Goal: Information Seeking & Learning: Learn about a topic

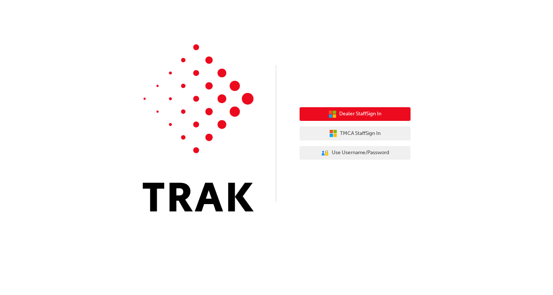
click at [362, 113] on span "Dealer Staff Sign In" at bounding box center [360, 114] width 42 height 9
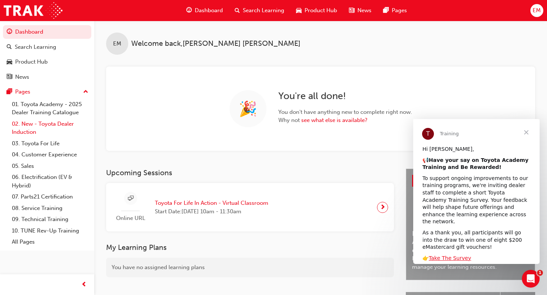
click at [32, 129] on link "02. New - Toyota Dealer Induction" at bounding box center [50, 128] width 82 height 20
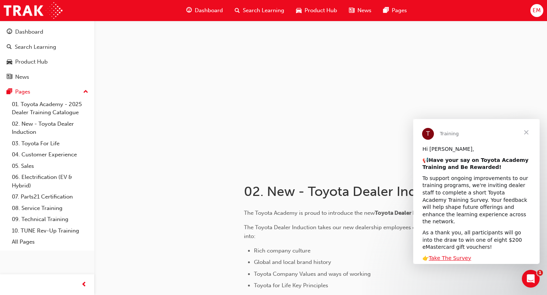
click at [525, 133] on span "Close" at bounding box center [526, 132] width 27 height 27
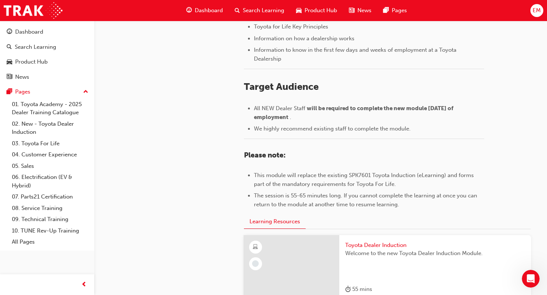
scroll to position [367, 0]
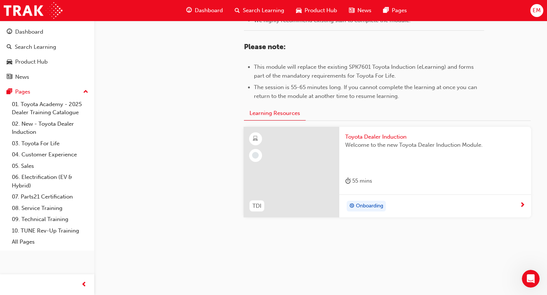
click at [374, 207] on span "Onboarding" at bounding box center [369, 206] width 27 height 9
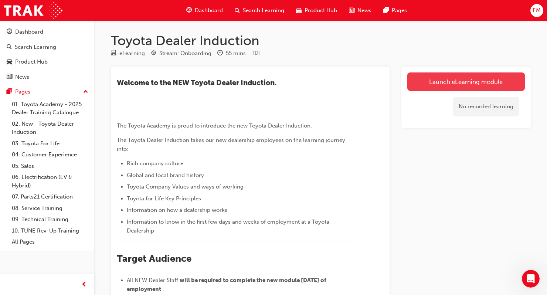
click at [456, 86] on link "Launch eLearning module" at bounding box center [466, 81] width 118 height 18
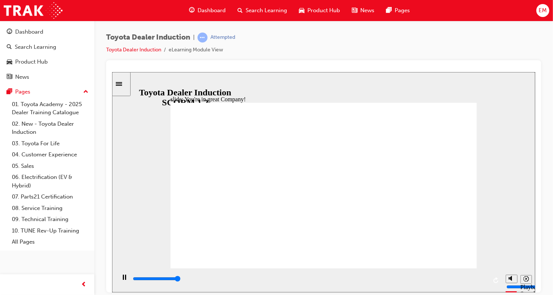
type input "7500"
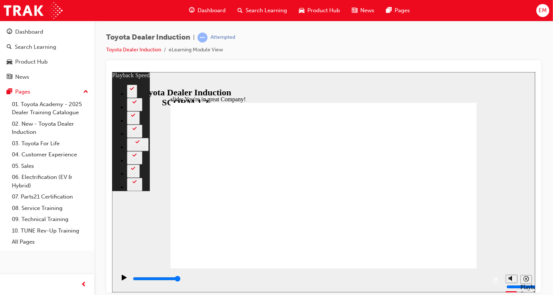
type input "156"
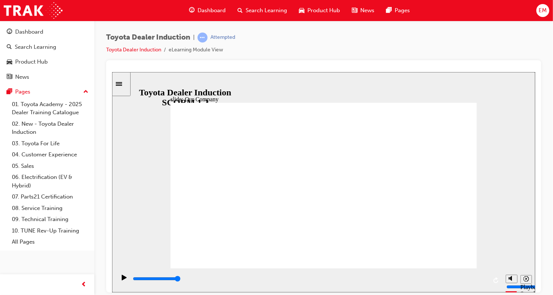
type input "8300"
drag, startPoint x: 323, startPoint y: 236, endPoint x: 344, endPoint y: 239, distance: 21.3
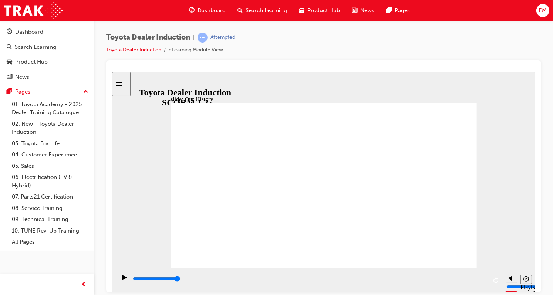
drag, startPoint x: 261, startPoint y: 237, endPoint x: 307, endPoint y: 238, distance: 45.9
drag, startPoint x: 259, startPoint y: 199, endPoint x: 303, endPoint y: 197, distance: 43.7
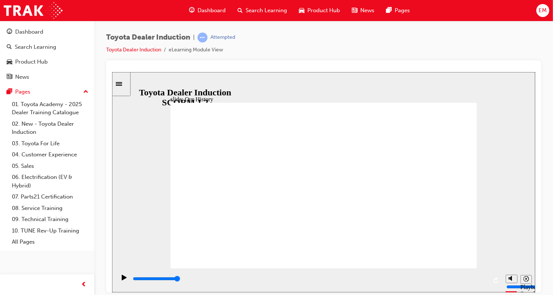
drag, startPoint x: 334, startPoint y: 250, endPoint x: 371, endPoint y: 254, distance: 36.8
drag, startPoint x: 321, startPoint y: 235, endPoint x: 389, endPoint y: 239, distance: 67.8
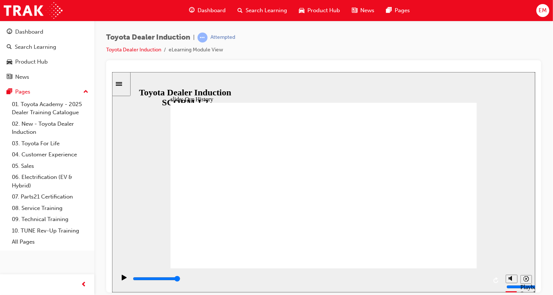
drag, startPoint x: 250, startPoint y: 198, endPoint x: 294, endPoint y: 200, distance: 44.4
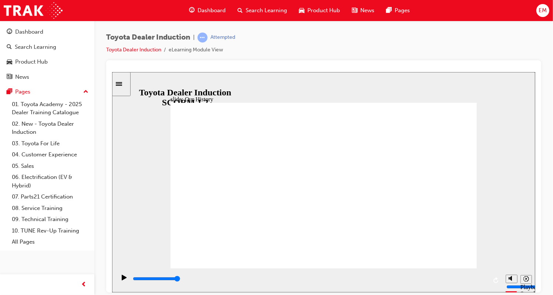
drag, startPoint x: 239, startPoint y: 235, endPoint x: 311, endPoint y: 239, distance: 72.2
drag, startPoint x: 317, startPoint y: 235, endPoint x: 258, endPoint y: 234, distance: 59.2
type input "2"
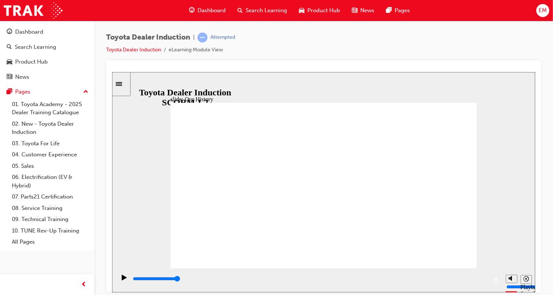
drag, startPoint x: 242, startPoint y: 235, endPoint x: 320, endPoint y: 236, distance: 78.0
drag, startPoint x: 323, startPoint y: 233, endPoint x: 412, endPoint y: 231, distance: 88.4
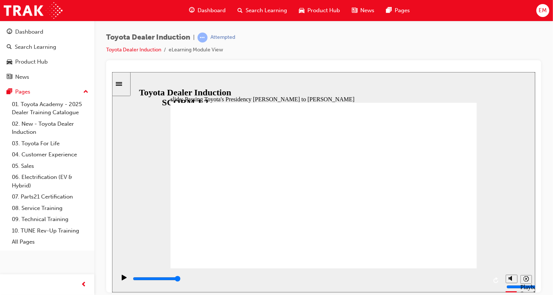
type input "5000"
radio input "true"
type input "5000"
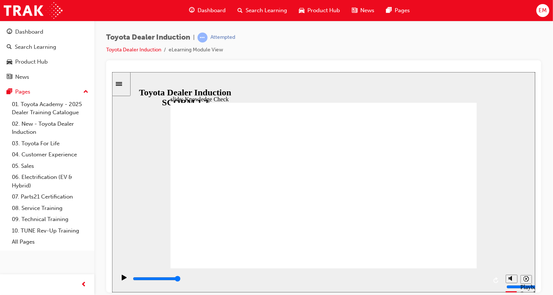
radio input "true"
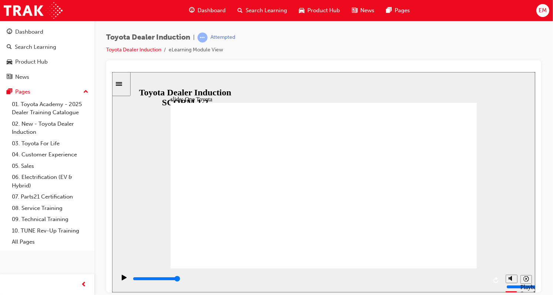
type input "15300"
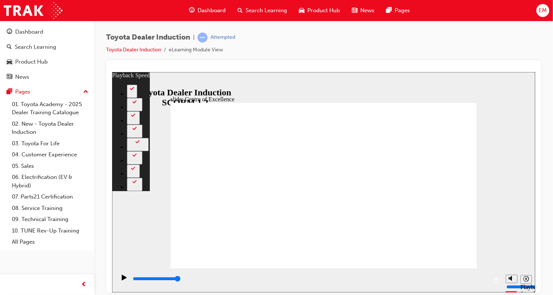
type input "219"
type input "248"
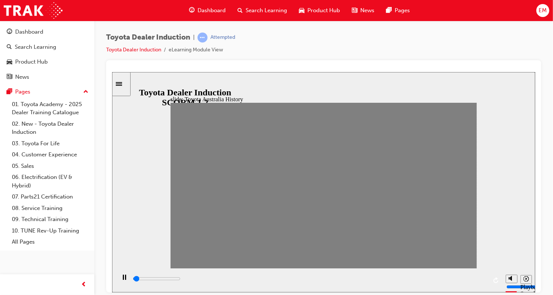
drag, startPoint x: 179, startPoint y: 189, endPoint x: 193, endPoint y: 191, distance: 14.2
drag, startPoint x: 195, startPoint y: 191, endPoint x: 222, endPoint y: 195, distance: 27.3
drag, startPoint x: 206, startPoint y: 190, endPoint x: 230, endPoint y: 190, distance: 24.4
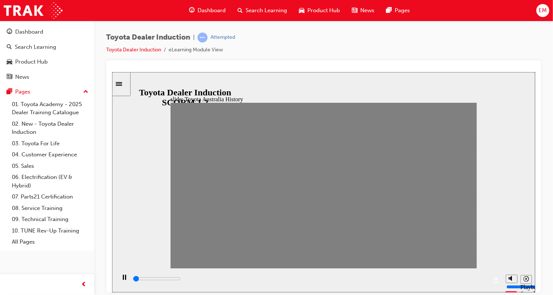
type input "100"
type input "3"
type input "0"
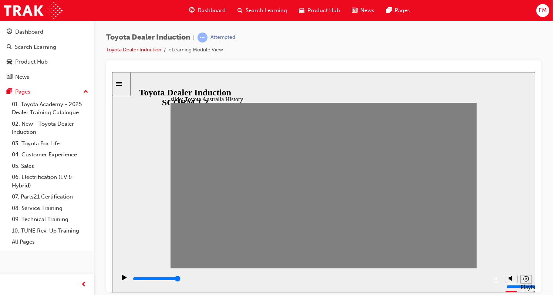
type input "4"
drag, startPoint x: 225, startPoint y: 190, endPoint x: 234, endPoint y: 189, distance: 9.0
drag, startPoint x: 241, startPoint y: 190, endPoint x: 249, endPoint y: 190, distance: 8.1
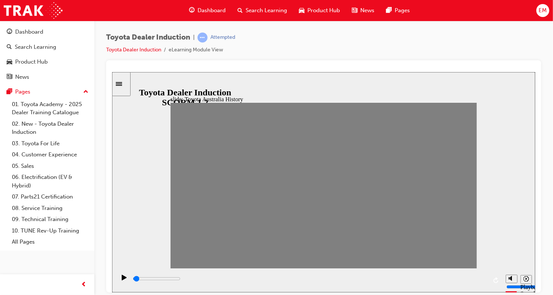
drag, startPoint x: 251, startPoint y: 189, endPoint x: 264, endPoint y: 190, distance: 13.3
drag, startPoint x: 269, startPoint y: 187, endPoint x: 275, endPoint y: 189, distance: 6.5
drag, startPoint x: 278, startPoint y: 190, endPoint x: 291, endPoint y: 190, distance: 12.9
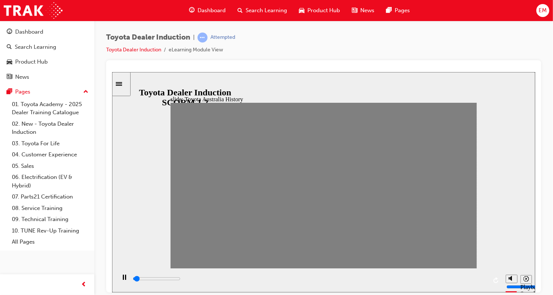
drag, startPoint x: 292, startPoint y: 189, endPoint x: 308, endPoint y: 189, distance: 15.5
drag, startPoint x: 311, startPoint y: 189, endPoint x: 317, endPoint y: 189, distance: 6.7
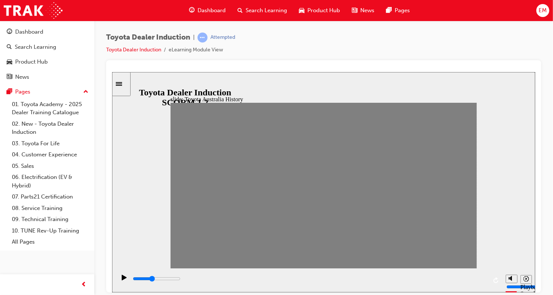
drag, startPoint x: 311, startPoint y: 193, endPoint x: 321, endPoint y: 189, distance: 10.0
drag, startPoint x: 319, startPoint y: 189, endPoint x: 337, endPoint y: 190, distance: 17.8
drag, startPoint x: 334, startPoint y: 191, endPoint x: 351, endPoint y: 193, distance: 17.5
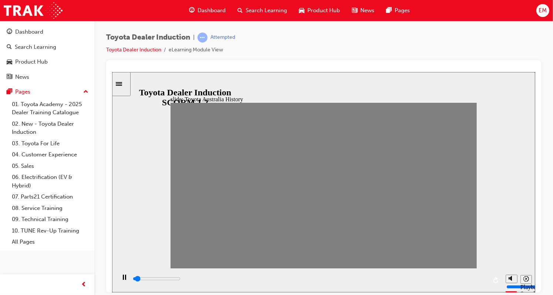
drag, startPoint x: 349, startPoint y: 189, endPoint x: 358, endPoint y: 190, distance: 8.5
drag, startPoint x: 375, startPoint y: 189, endPoint x: 408, endPoint y: 192, distance: 33.4
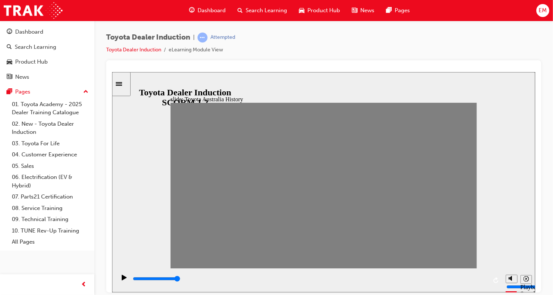
drag, startPoint x: 405, startPoint y: 190, endPoint x: 445, endPoint y: 190, distance: 40.3
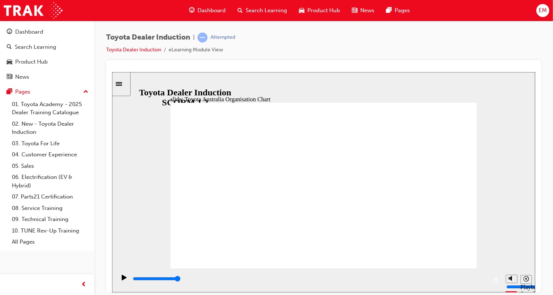
type input "5000"
radio input "true"
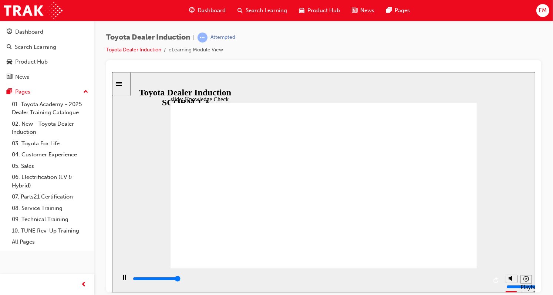
type input "5000"
radio input "true"
type input "5000"
drag, startPoint x: 372, startPoint y: 175, endPoint x: 226, endPoint y: 162, distance: 146.7
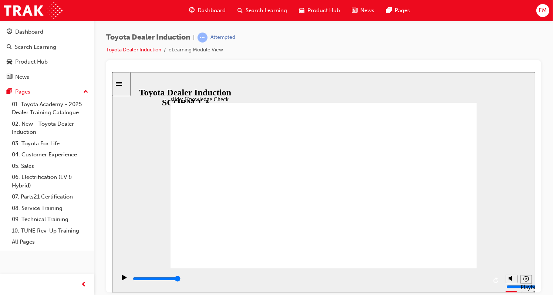
radio input "true"
type input "9200"
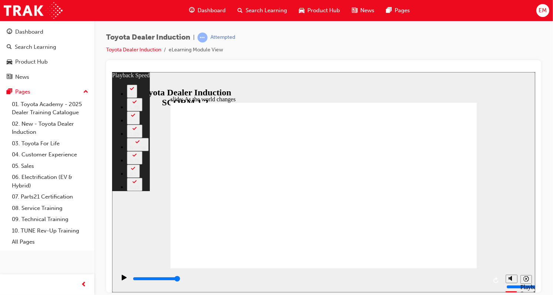
click at [126, 82] on icon "Sidebar Toggle" at bounding box center [120, 83] width 11 height 4
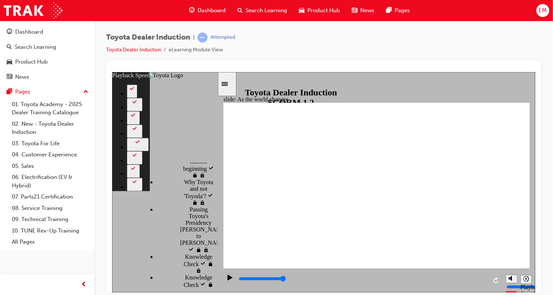
scroll to position [259, 0]
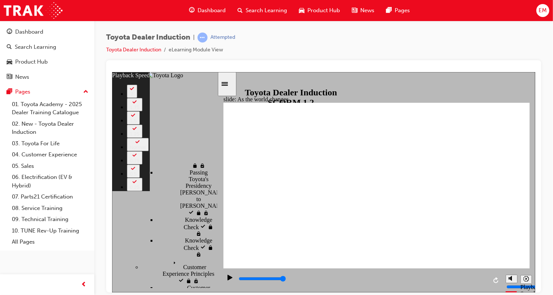
type input "128"
click at [232, 81] on icon "Sidebar Toggle" at bounding box center [226, 83] width 11 height 4
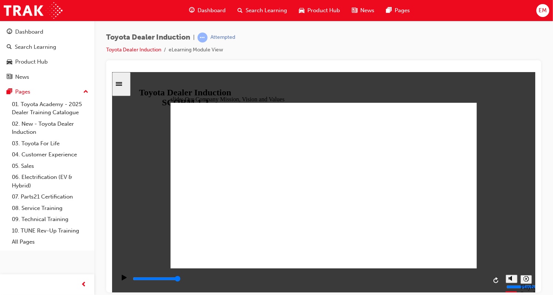
type input "5000"
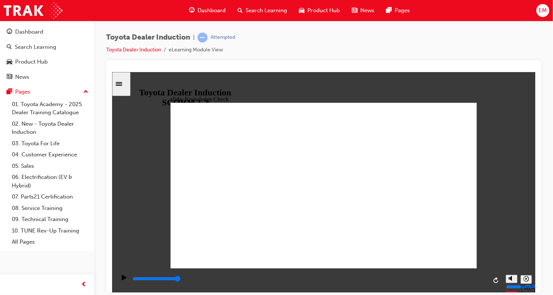
type input "H"
type input "Ha"
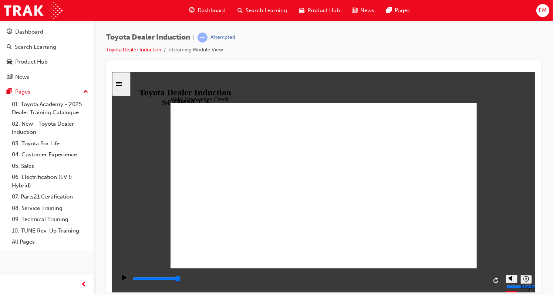
type input "Ha"
type input "Hap"
type input "Happ"
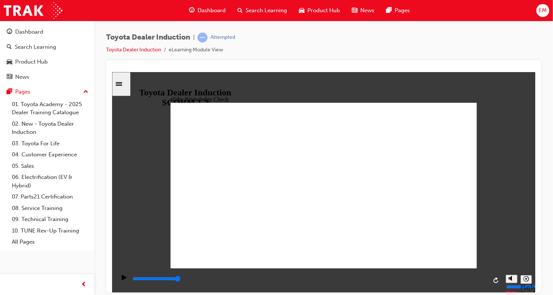
type input "Happy"
type input "Happy l"
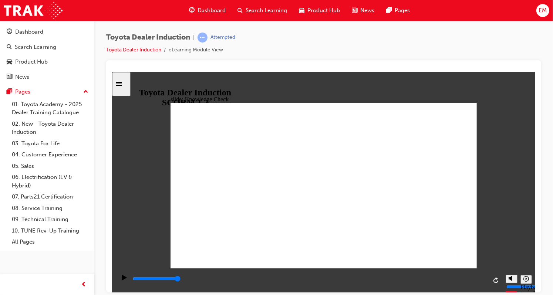
type input "Happy l"
type input "Happy li"
type input "Happy lif"
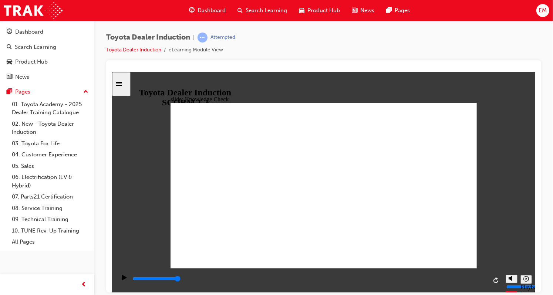
type input "Happy life"
type input "5000"
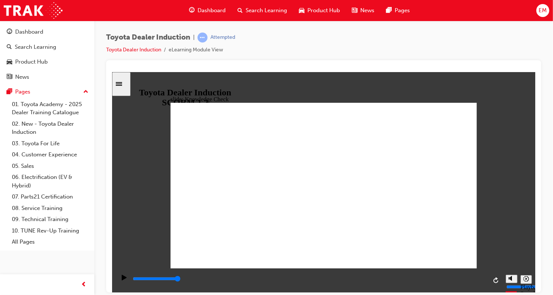
type input "e"
type input "em"
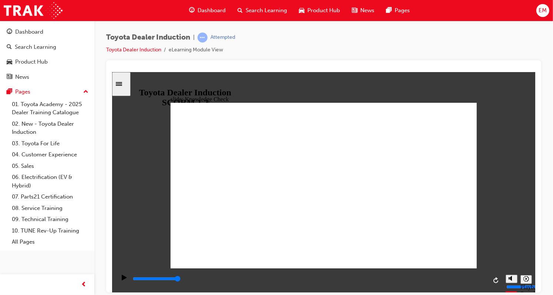
type input "emp"
type input "empo"
type input "empow"
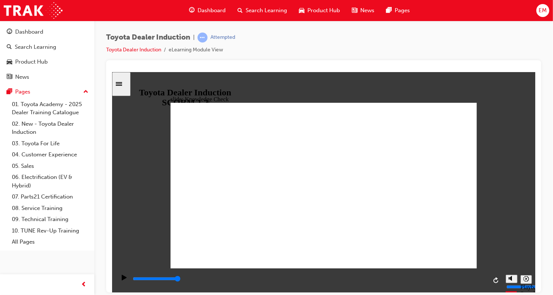
type input "empow"
type input "empowe"
type input "empower"
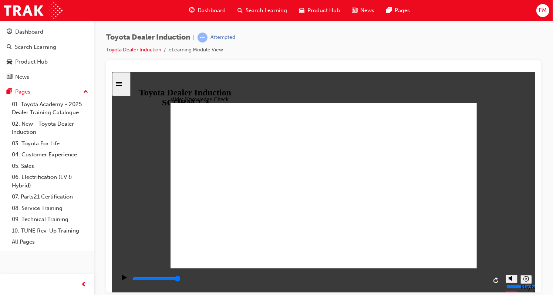
type input "empowerr"
type input "empowerre"
type input "empowerr"
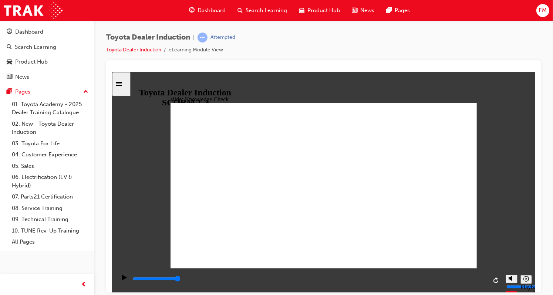
type input "empowerr"
type input "empower"
type input "empowere"
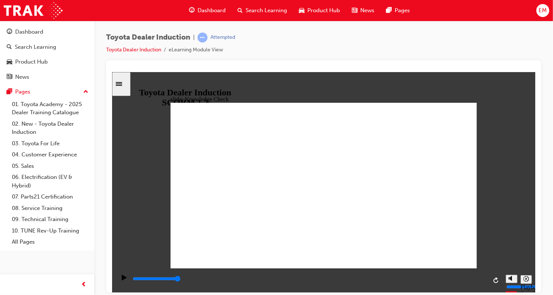
type input "empowered"
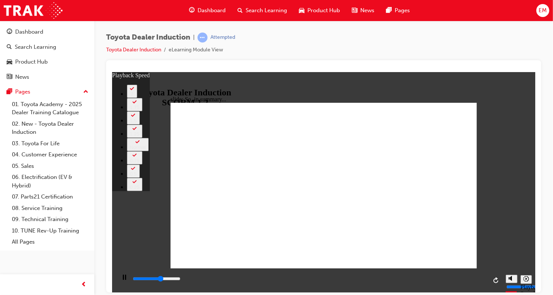
type input "3900"
type input "0"
type input "3900"
type input "0"
type input "4100"
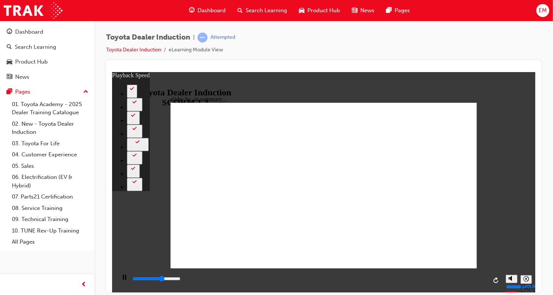
type input "0"
type input "4400"
type input "0"
type input "4700"
type input "1"
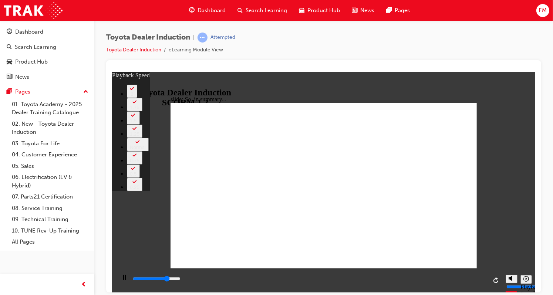
type input "4900"
type input "1"
type input "5200"
type input "1"
type input "5400"
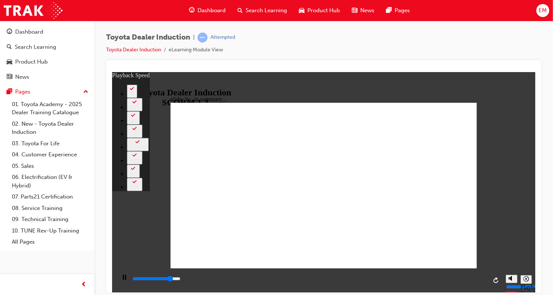
type input "2"
type input "5700"
type input "2"
type input "6000"
type input "2"
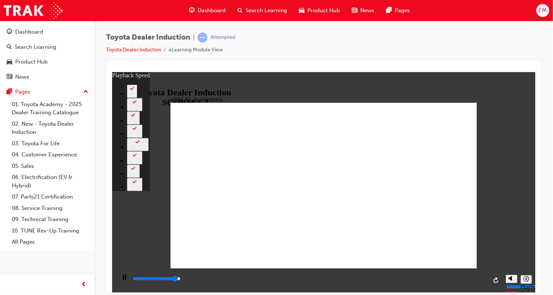
type input "6300"
type input "2"
type input "6500"
type input "3"
type input "6500"
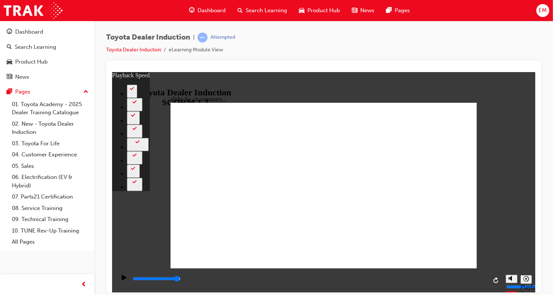
type input "128"
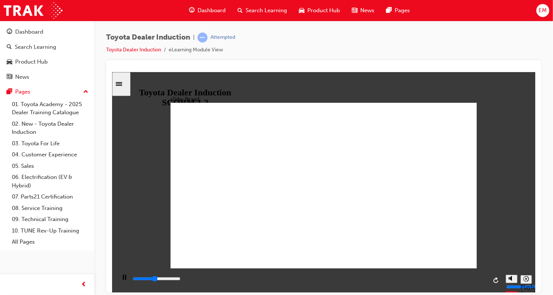
type input "6300"
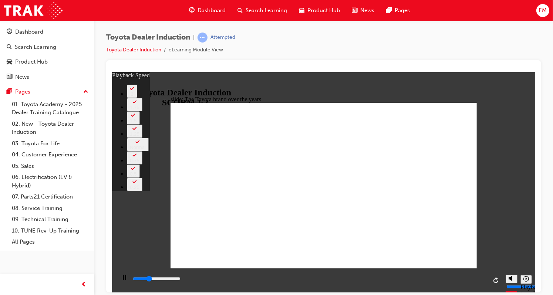
type input "2700"
type input "0"
type input "3000"
type input "1"
type input "3300"
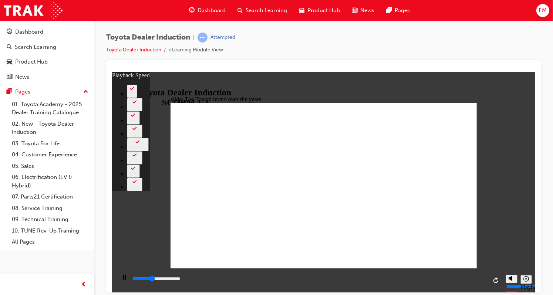
type input "1"
type input "3600"
type input "1"
type input "3800"
type input "1"
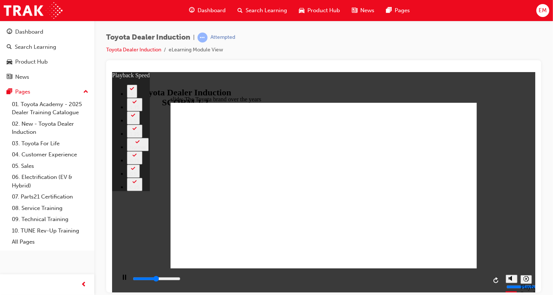
type input "4100"
type input "2"
type input "4300"
type input "2"
type input "4600"
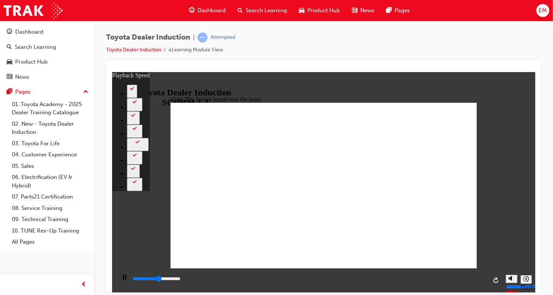
type input "2"
type input "4900"
type input "2"
type input "5200"
type input "3"
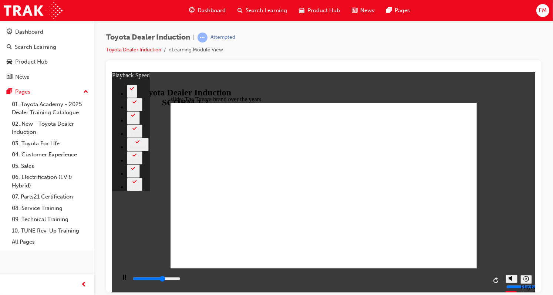
type input "5400"
type input "3"
type input "5500"
type input "3"
type input "5700"
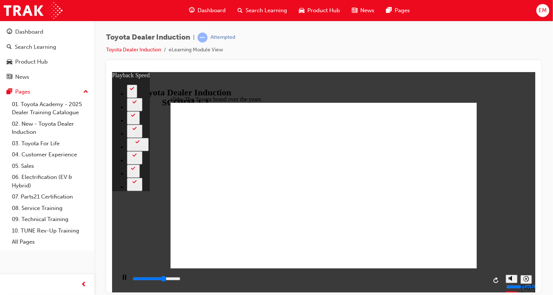
type input "3"
type input "5900"
type input "3"
type input "6200"
type input "4"
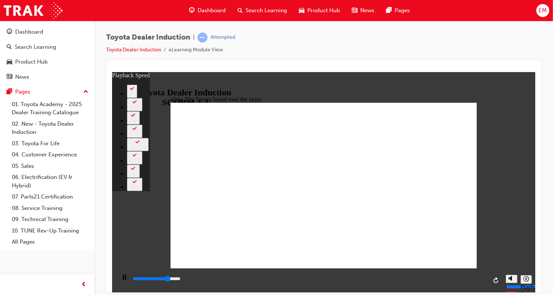
type input "6500"
type input "4"
type input "6800"
type input "4"
type input "7000"
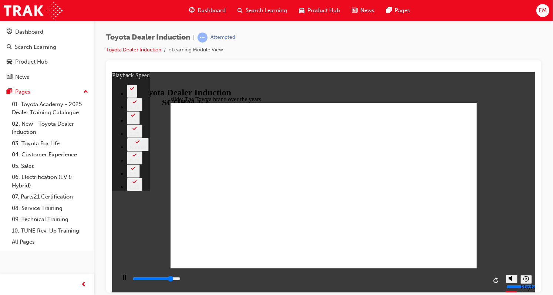
type input "5"
type input "7300"
type input "5"
type input "7500"
type input "5"
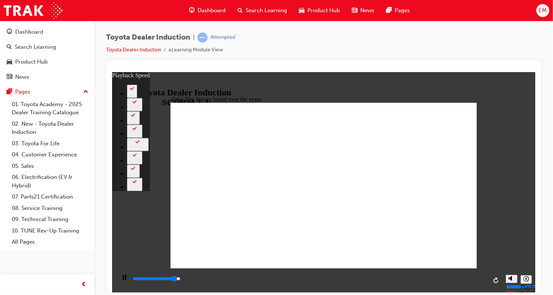
type input "7800"
type input "5"
type input "8100"
type input "6"
type input "8300"
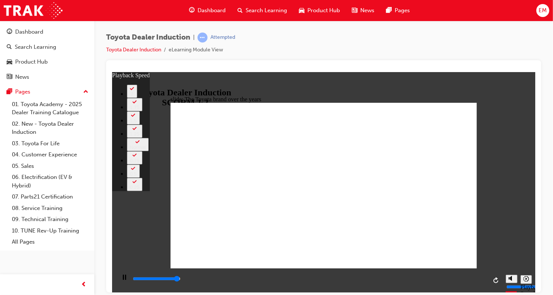
type input "6"
type input "8400"
type input "165"
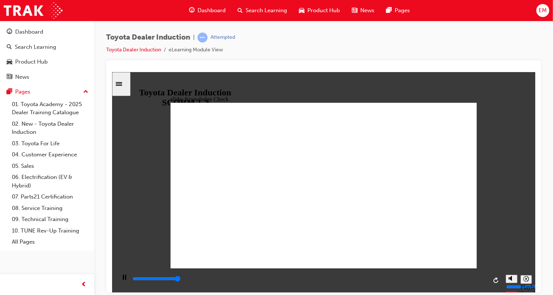
type input "5000"
radio input "true"
drag, startPoint x: 210, startPoint y: 221, endPoint x: 448, endPoint y: 112, distance: 262.1
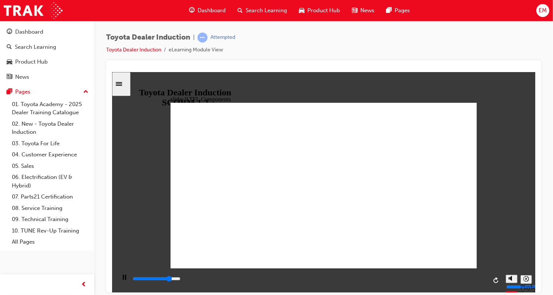
drag, startPoint x: 336, startPoint y: 202, endPoint x: 322, endPoint y: 210, distance: 16.2
drag, startPoint x: 345, startPoint y: 224, endPoint x: 355, endPoint y: 228, distance: 10.5
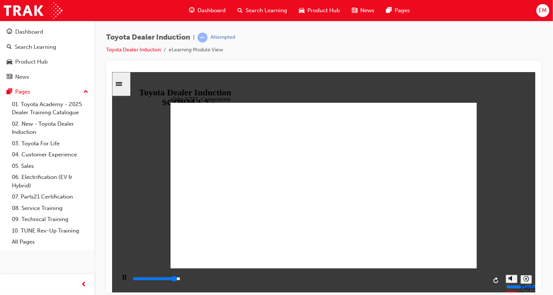
drag, startPoint x: 319, startPoint y: 171, endPoint x: 295, endPoint y: 224, distance: 58.5
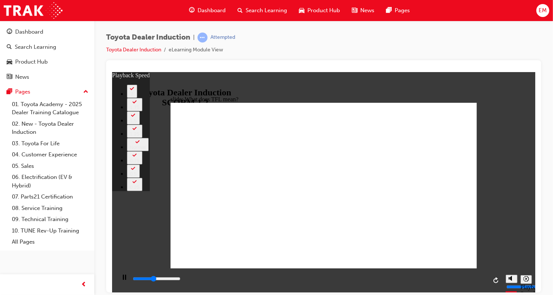
type input "4600"
type input "0"
type input "4900"
type input "1"
type input "5200"
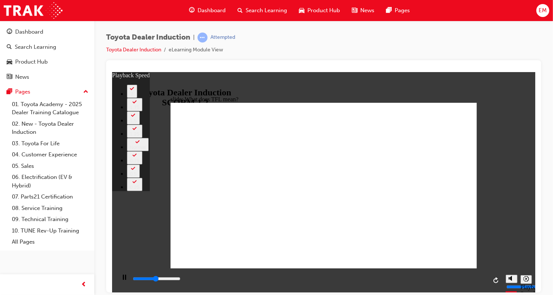
type input "1"
type input "5500"
type input "1"
type input "5600"
type input "1"
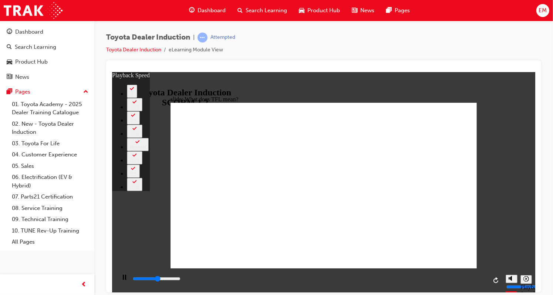
type input "5700"
type input "1"
type input "6000"
type input "2"
type input "6200"
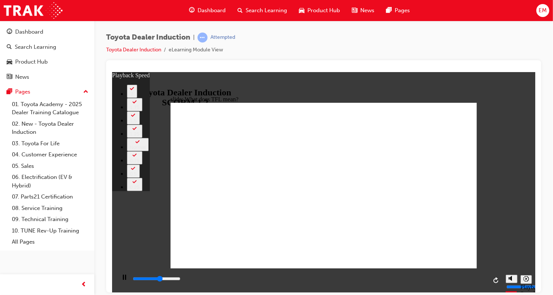
type input "2"
type input "6500"
type input "2"
type input "6800"
type input "2"
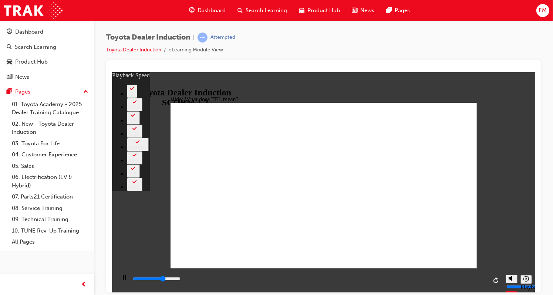
type input "7000"
type input "3"
type input "7300"
type input "3"
type input "7600"
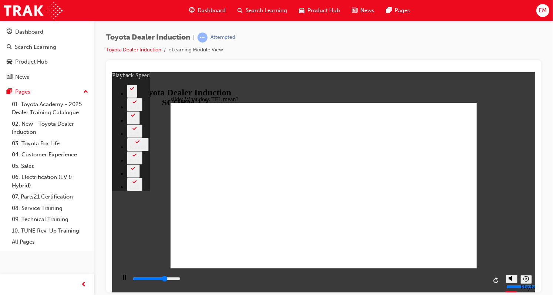
type input "3"
type input "7800"
type input "3"
type input "8100"
type input "4"
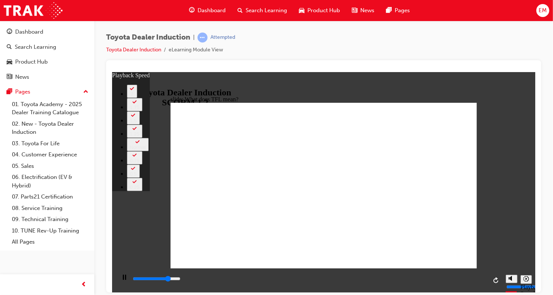
type input "8400"
type input "4"
type input "8700"
type input "4"
type input "8900"
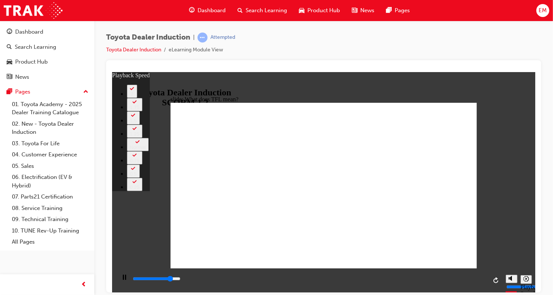
type input "5"
type input "9200"
type input "5"
type input "9400"
type input "5"
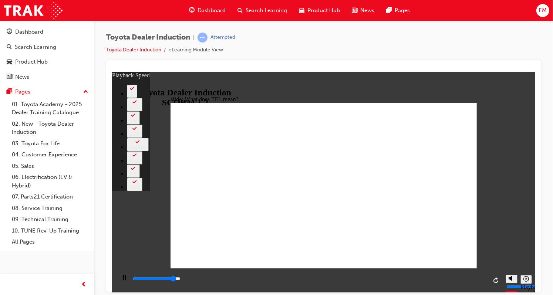
type input "9700"
type input "5"
type input "10000"
type input "6"
type input "10300"
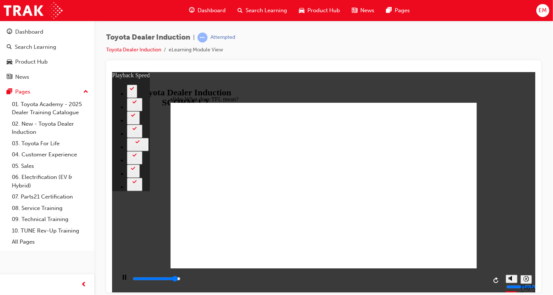
type input "6"
type input "10500"
type input "6"
type input "10800"
type input "6"
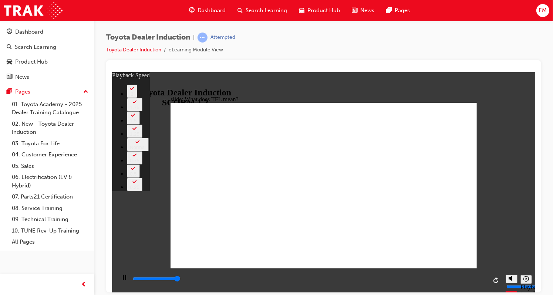
type input "10800"
type input "139"
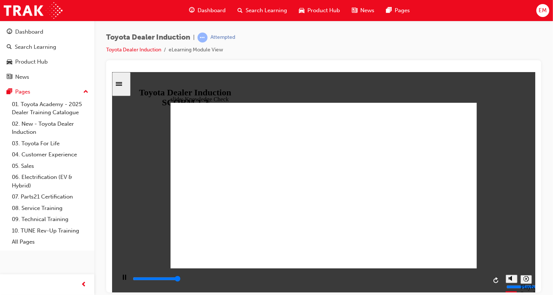
type input "5000"
radio input "true"
click at [116, 86] on div "Sidebar Toggle" at bounding box center [121, 84] width 13 height 6
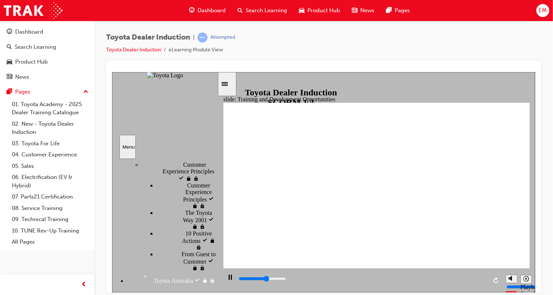
scroll to position [250, 0]
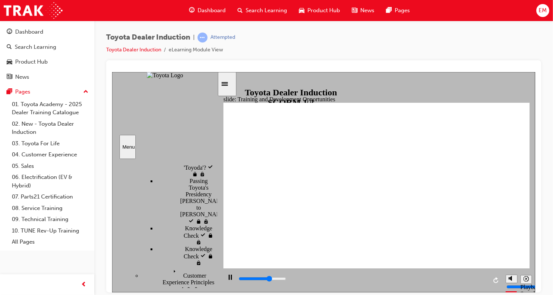
click at [233, 85] on div "Sidebar Toggle" at bounding box center [226, 84] width 13 height 6
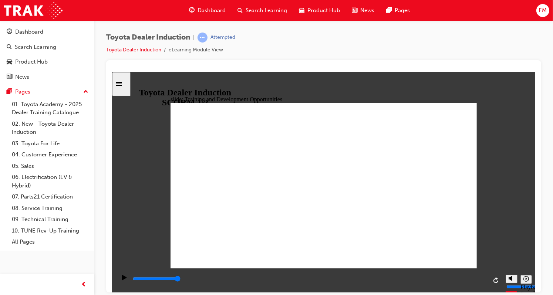
drag, startPoint x: 460, startPoint y: 135, endPoint x: 420, endPoint y: 150, distance: 42.6
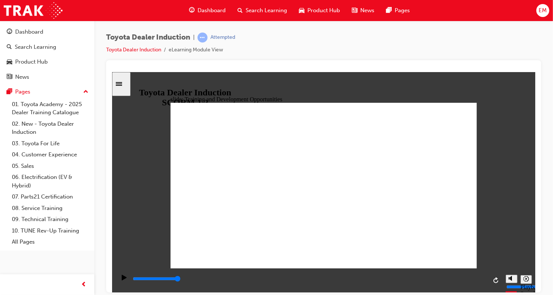
click at [119, 82] on div "Sidebar Toggle" at bounding box center [121, 84] width 13 height 6
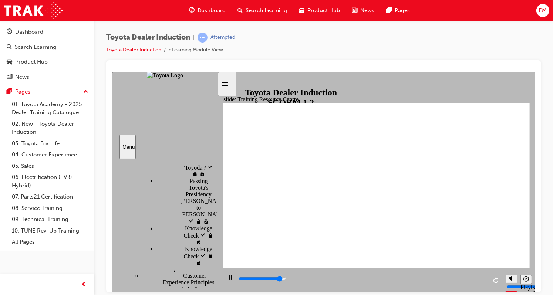
scroll to position [361, 0]
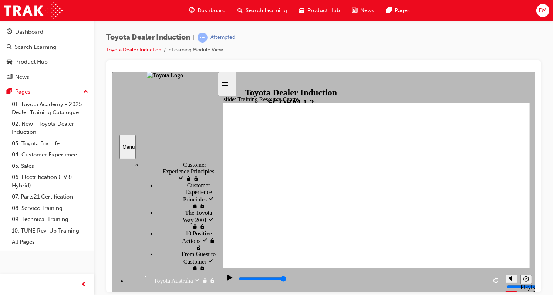
click at [233, 87] on div "Sidebar Toggle" at bounding box center [226, 84] width 13 height 6
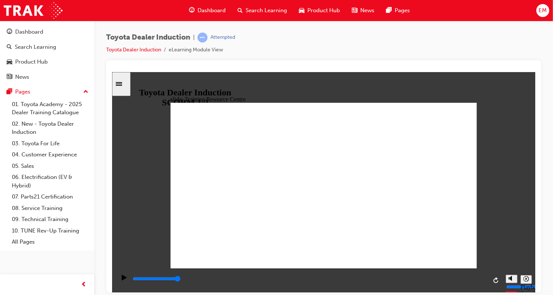
type input "5000"
radio input "true"
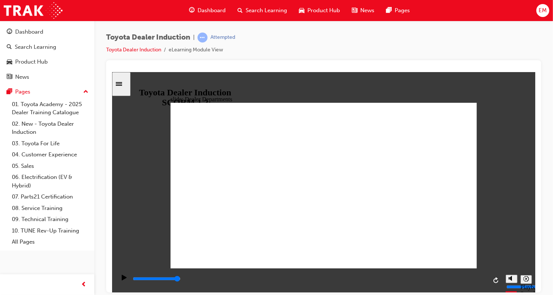
type input "11300"
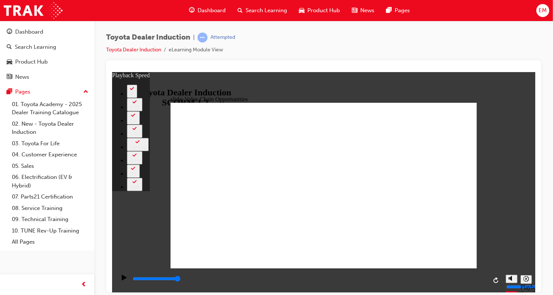
type input "64"
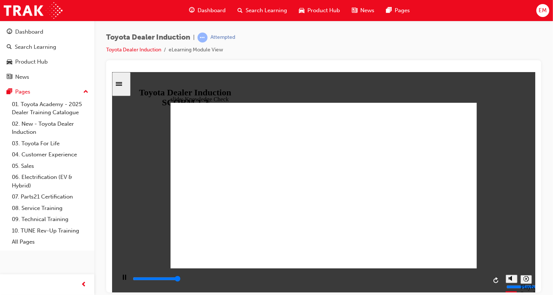
type input "5000"
radio input "true"
type input "5000"
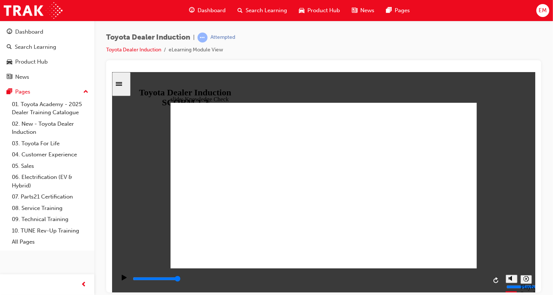
radio input "false"
radio input "true"
radio input "false"
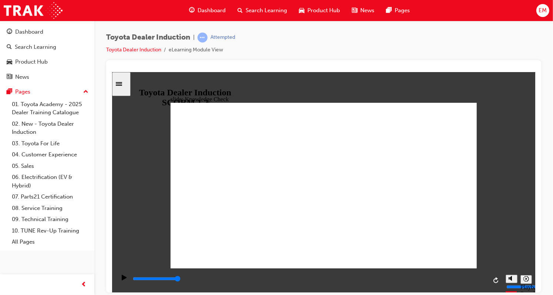
radio input "true"
drag, startPoint x: 255, startPoint y: 245, endPoint x: 450, endPoint y: 109, distance: 237.7
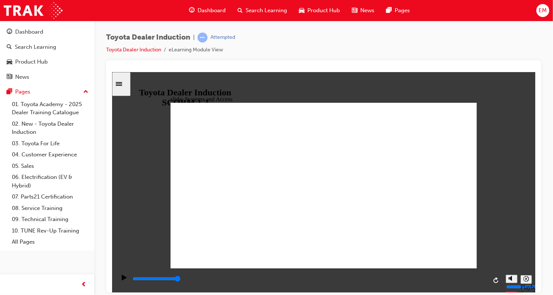
click at [478, 99] on div "slide: Systems and Access Multiply 1 Rectangle 3 Group 1 Rectangle 1 Network Ce…" at bounding box center [323, 182] width 423 height 220
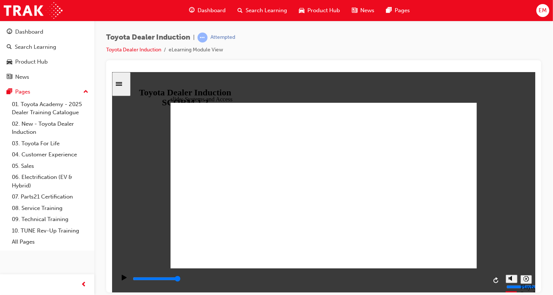
click at [477, 102] on div "slide: Systems and Access Multiply 1 Rectangle 3 Group 1 Rectangle 1 Network Ce…" at bounding box center [323, 182] width 423 height 220
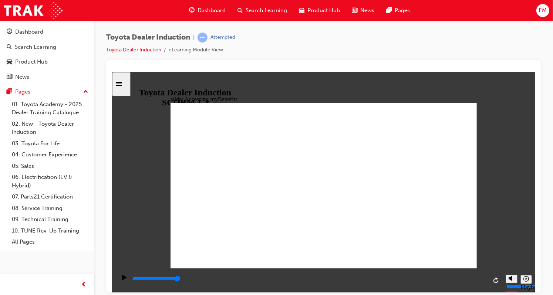
type input "5000"
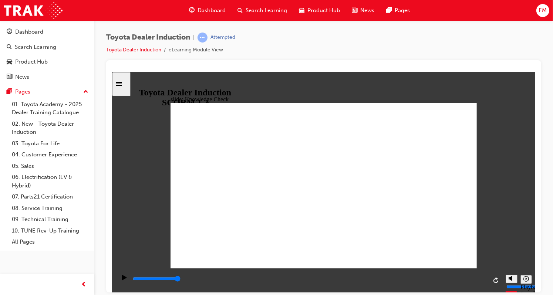
type input "m"
type input "my"
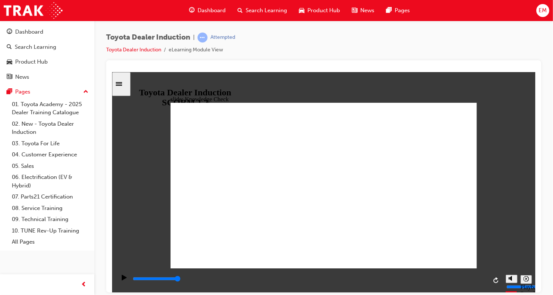
type input "my"
type input "my b"
type input "my be"
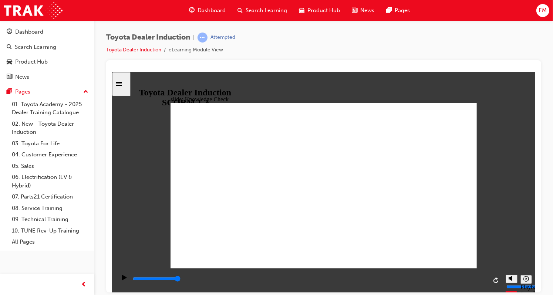
type input "my ben"
type input "my bene"
type input "my benef"
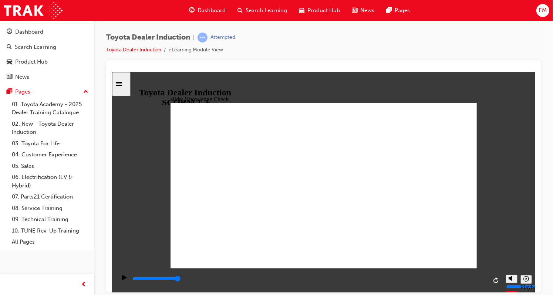
type input "my benef"
type input "my benefi"
type input "my benefity"
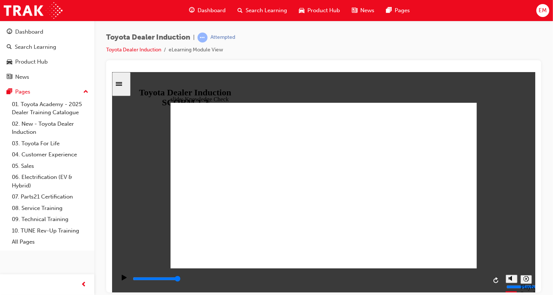
type input "my benefit"
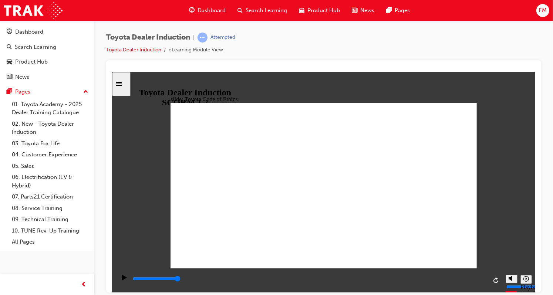
click at [488, 119] on div "slide: Toyota Code of Ethics Toyota Code of Conduct Ethical behaviour extends b…" at bounding box center [323, 182] width 423 height 220
click at [122, 85] on icon "Sidebar Toggle" at bounding box center [118, 84] width 6 height 4
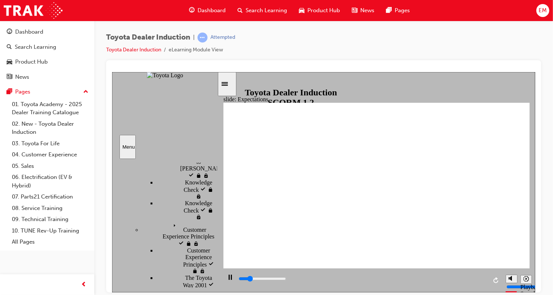
click at [227, 84] on icon "Sidebar Toggle" at bounding box center [224, 84] width 6 height 4
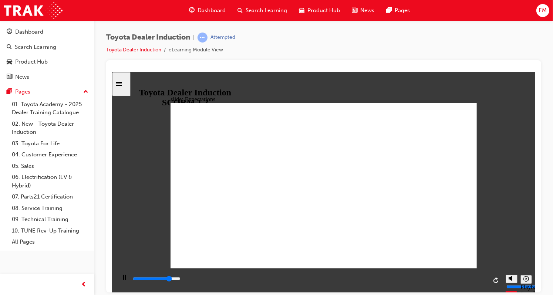
type input "20800"
type input "4700"
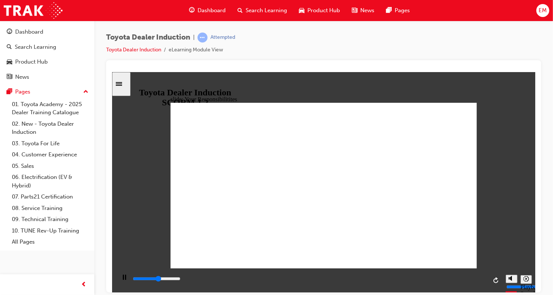
checkbox input "true"
type input "5200"
checkbox input "true"
type input "6500"
checkbox input "true"
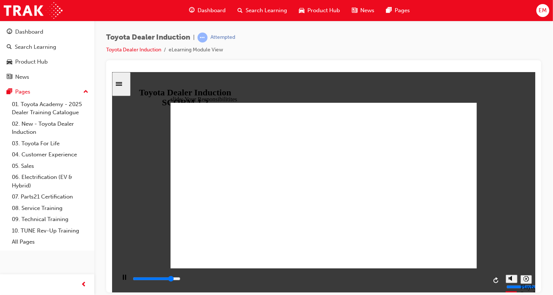
drag, startPoint x: 200, startPoint y: 161, endPoint x: 203, endPoint y: 196, distance: 35.7
type input "7200"
checkbox input "true"
type input "7900"
checkbox input "true"
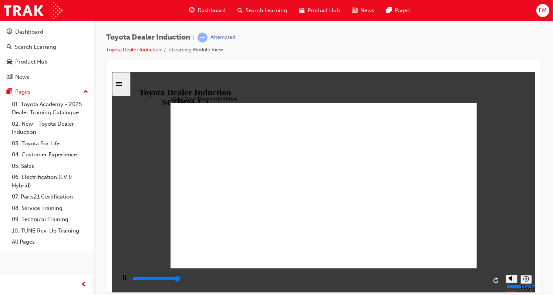
type input "8400"
checkbox input "true"
drag, startPoint x: 200, startPoint y: 180, endPoint x: 199, endPoint y: 202, distance: 21.8
checkbox input "true"
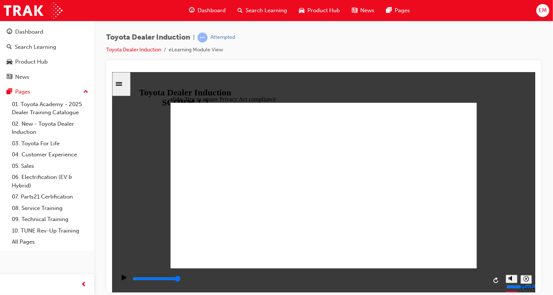
click at [491, 252] on div "slide: PPE Rectangle 1 PPE Personal Protective Equipment PPE Personal Protectiv…" at bounding box center [323, 182] width 423 height 220
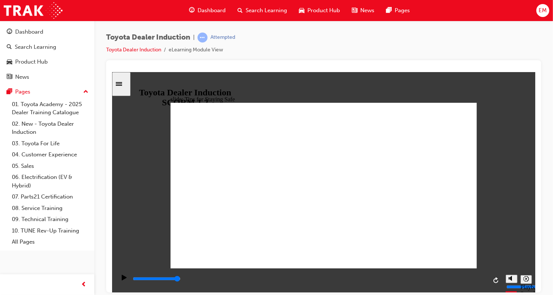
click at [483, 250] on div "slide: Tips for Staying Safe Rectangle 1 Set the standard, wearing correct PPE …" at bounding box center [323, 182] width 423 height 220
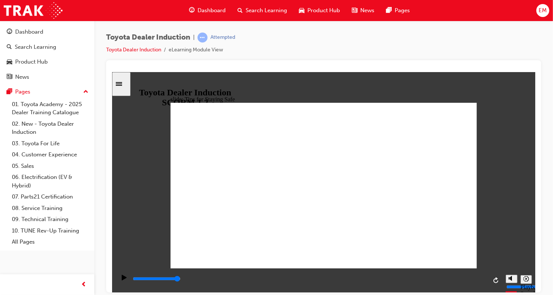
click at [127, 87] on div "Sidebar Toggle" at bounding box center [121, 84] width 13 height 6
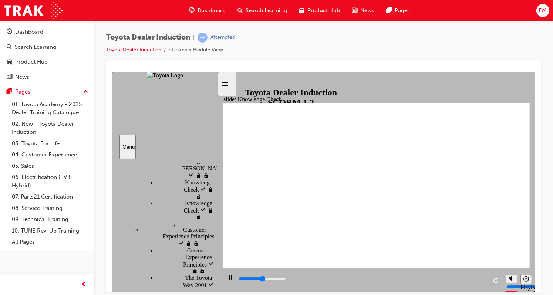
type input "2600"
checkbox input "true"
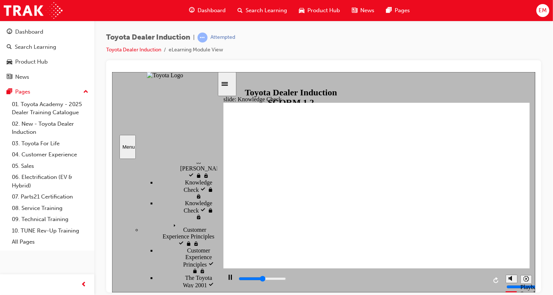
checkbox input "true"
type input "2900"
checkbox input "false"
type input "3700"
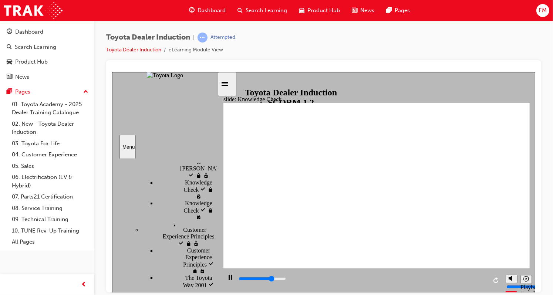
checkbox input "true"
type input "4100"
checkbox input "true"
type input "4500"
checkbox input "true"
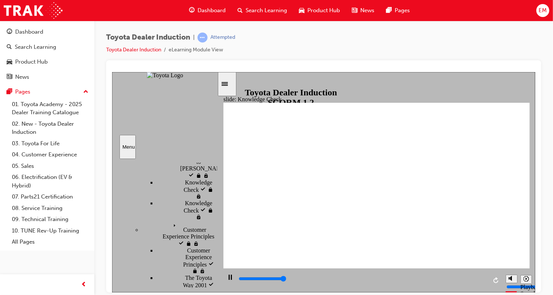
type input "5000"
checkbox input "true"
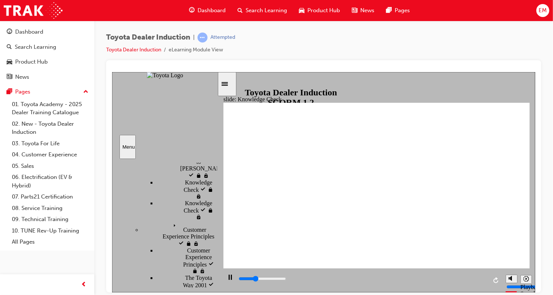
type input "1700"
radio input "true"
type input "1900"
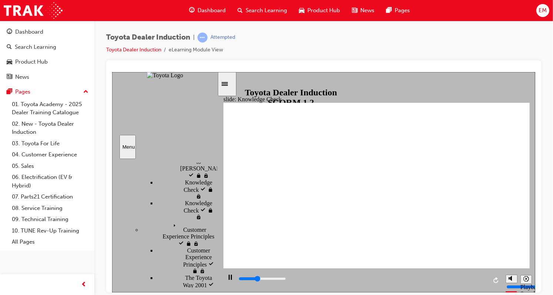
checkbox input "true"
type input "2500"
checkbox input "true"
type input "3300"
checkbox input "true"
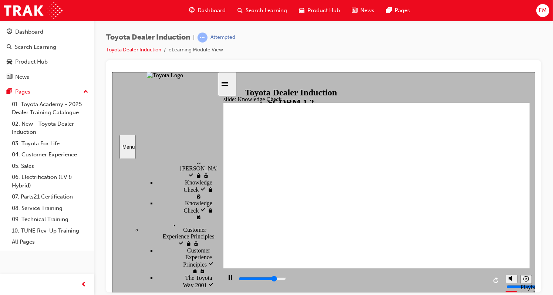
type input "4000"
checkbox input "true"
type input "1700"
checkbox input "true"
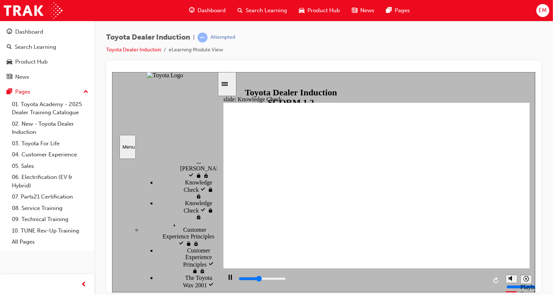
type input "2200"
checkbox input "true"
drag, startPoint x: 330, startPoint y: 184, endPoint x: 335, endPoint y: 187, distance: 5.8
type input "2900"
checkbox input "false"
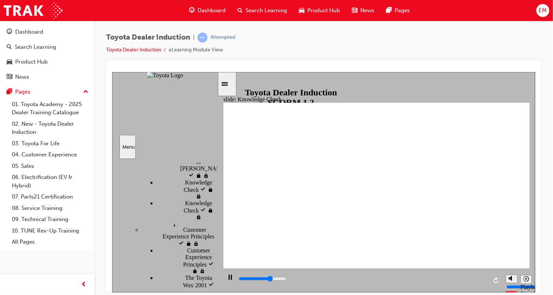
type input "3500"
checkbox input "true"
type input "4000"
checkbox input "false"
type input "4600"
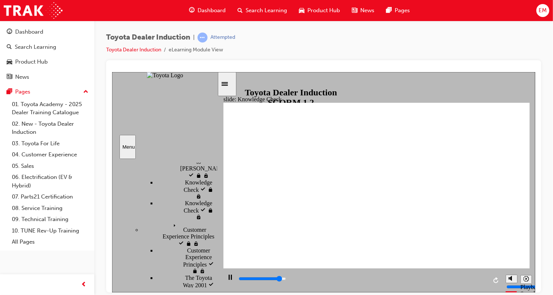
checkbox input "true"
type input "5000"
checkbox input "true"
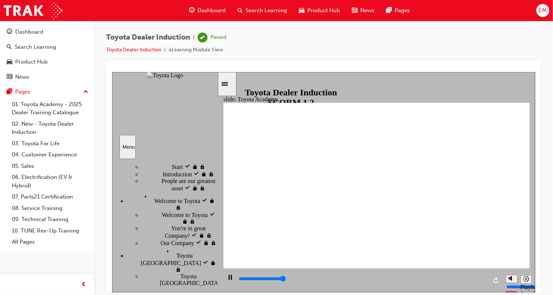
type input "9900"
